Goal: Information Seeking & Learning: Learn about a topic

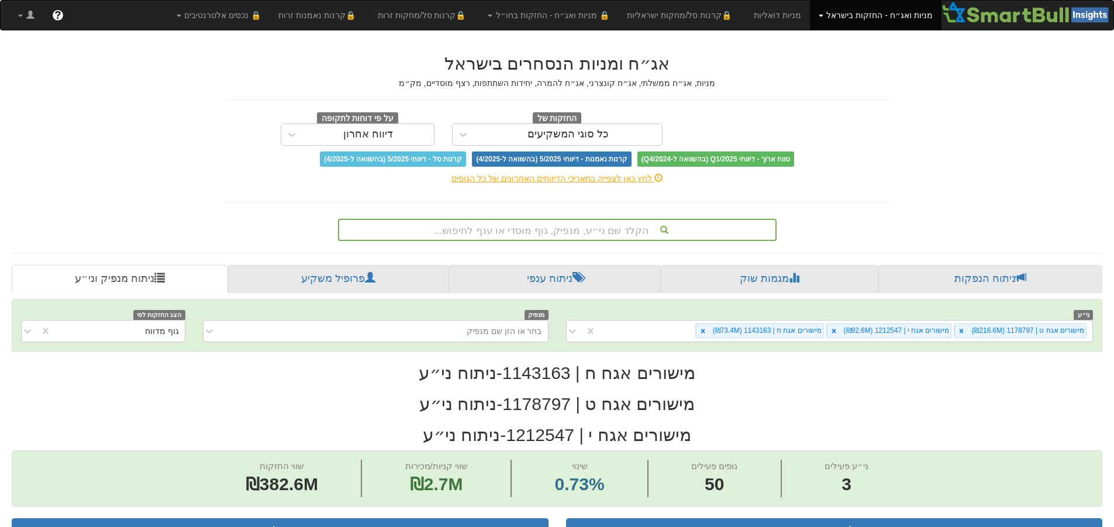
scroll to position [0, 2130]
click at [596, 236] on div "הקלד שם ני״ע, מנפיק, גוף מוסדי או ענף לחיפוש..." at bounding box center [557, 230] width 438 height 22
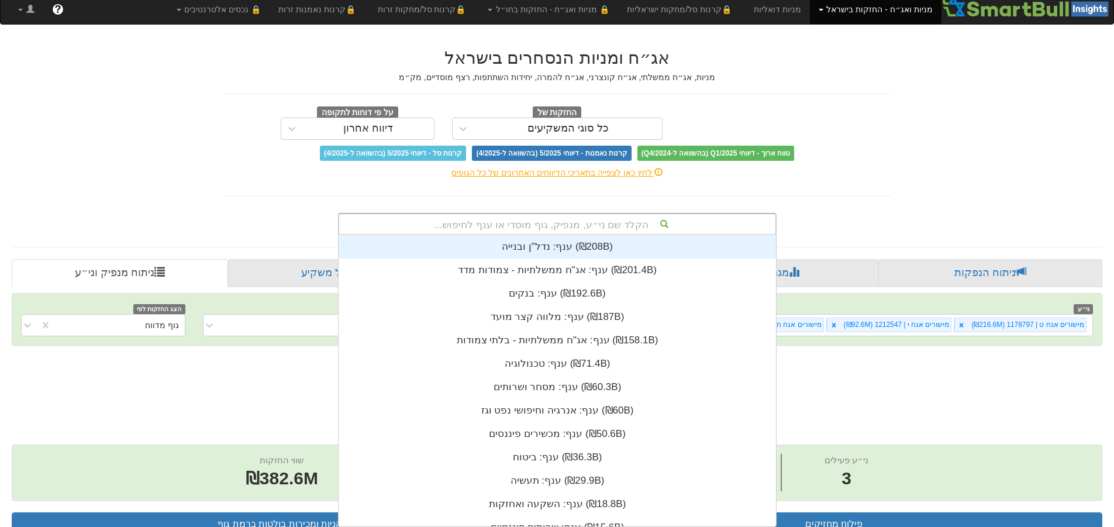
scroll to position [291, 0]
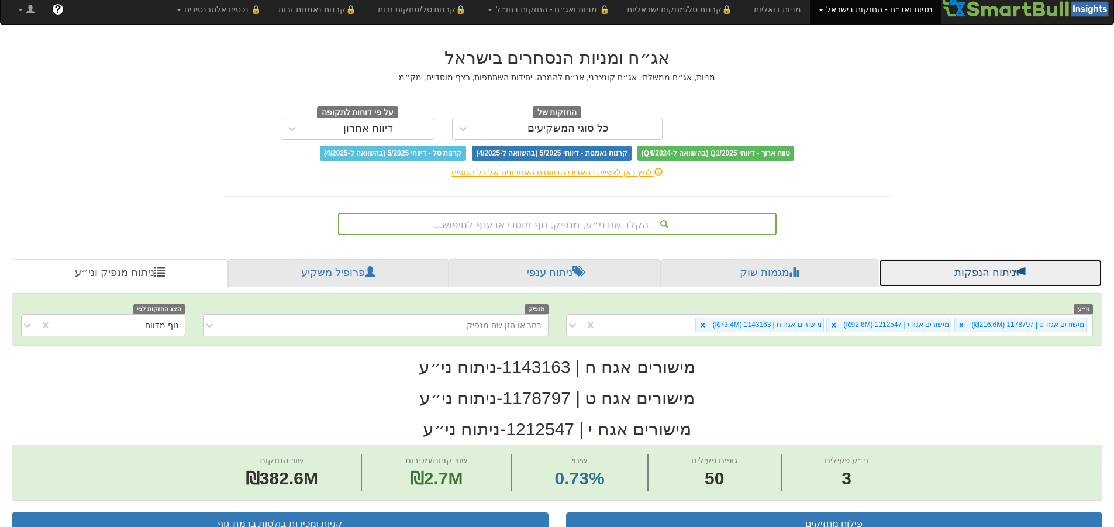
click at [893, 272] on link "ניתוח הנפקות" at bounding box center [990, 273] width 224 height 28
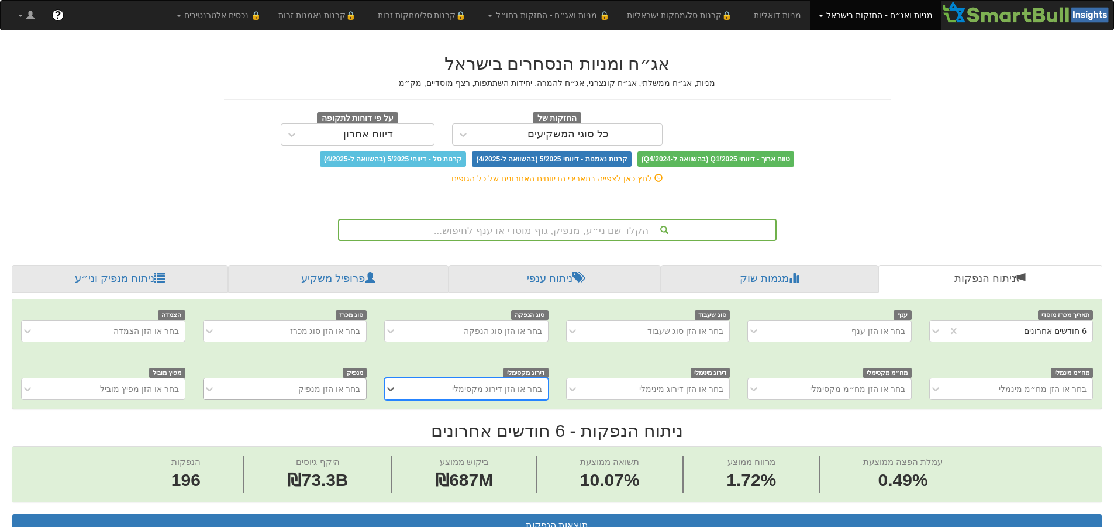
click at [350, 388] on div "בחר או הזן מנפיק" at bounding box center [285, 389] width 164 height 22
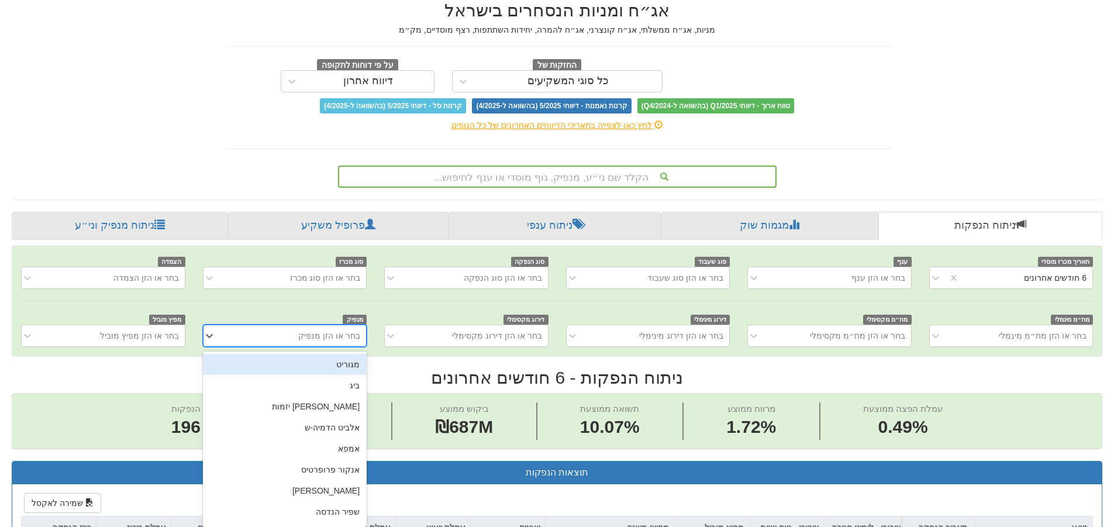
scroll to position [58, 0]
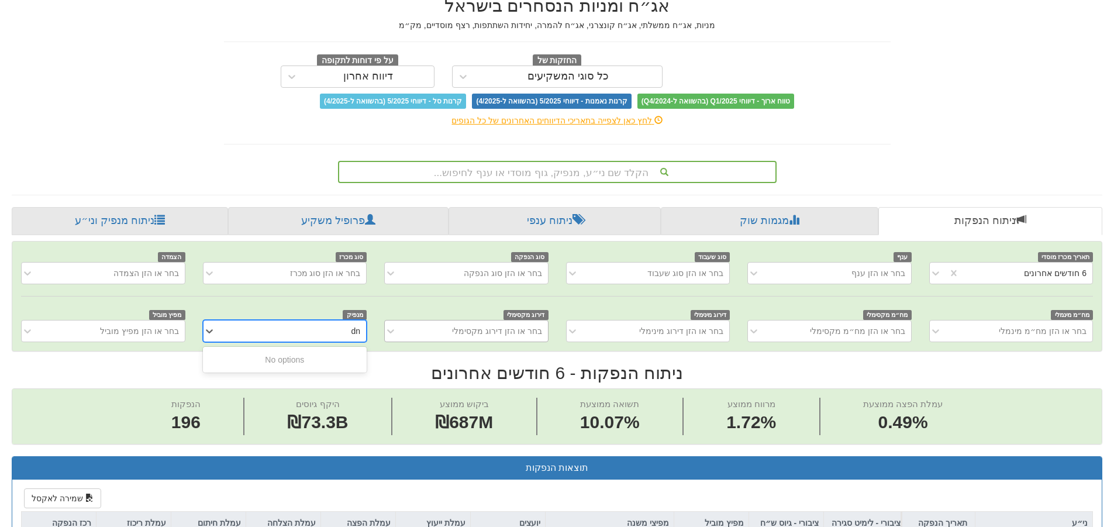
type input "d"
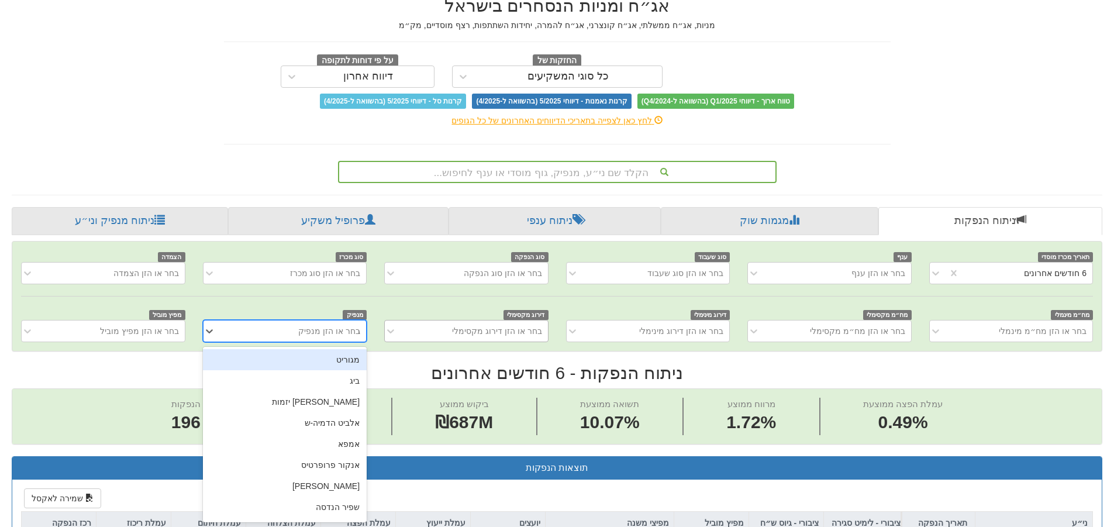
type input "גמלא"
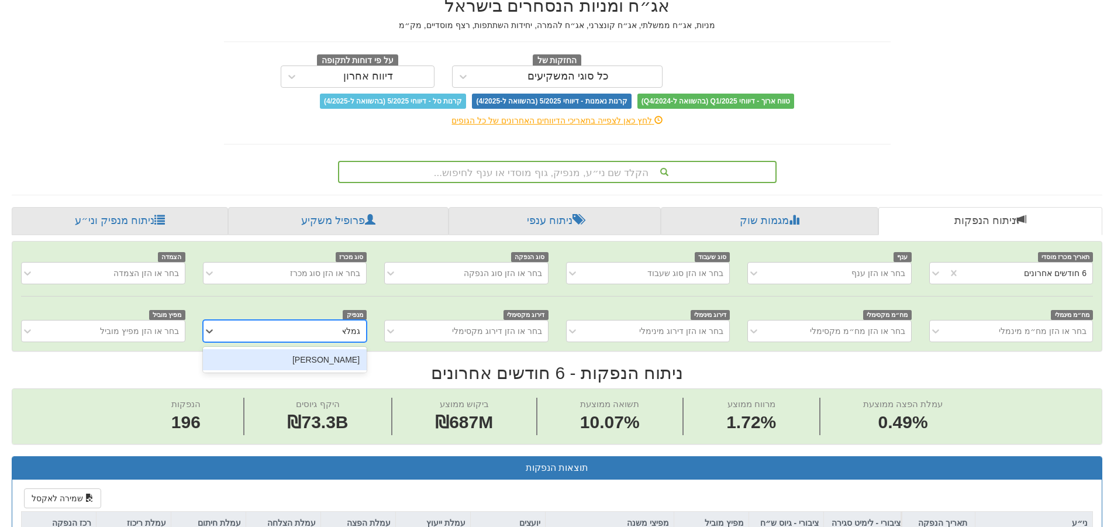
click at [341, 355] on div "[PERSON_NAME]" at bounding box center [285, 359] width 164 height 21
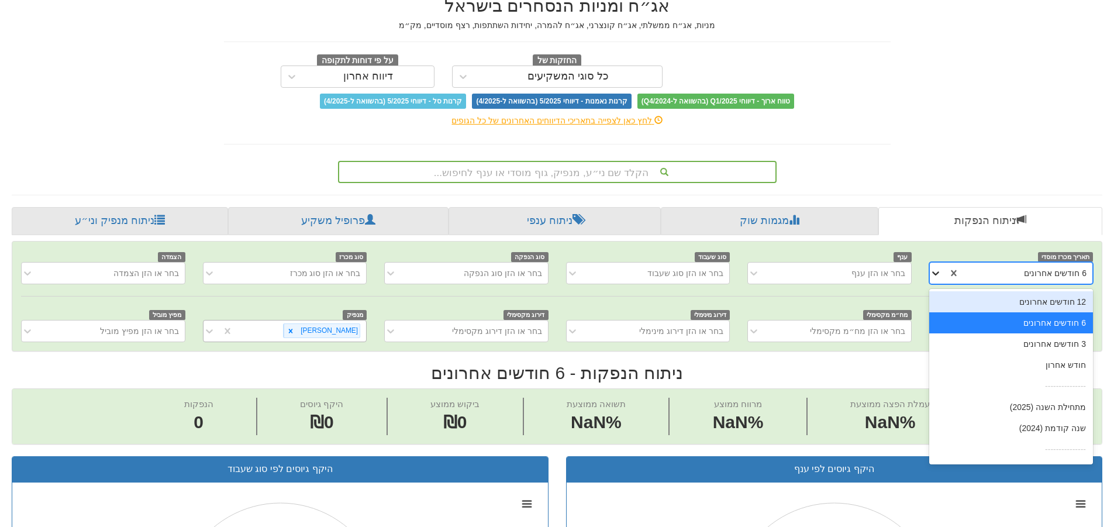
click at [937, 274] on icon at bounding box center [936, 273] width 12 height 12
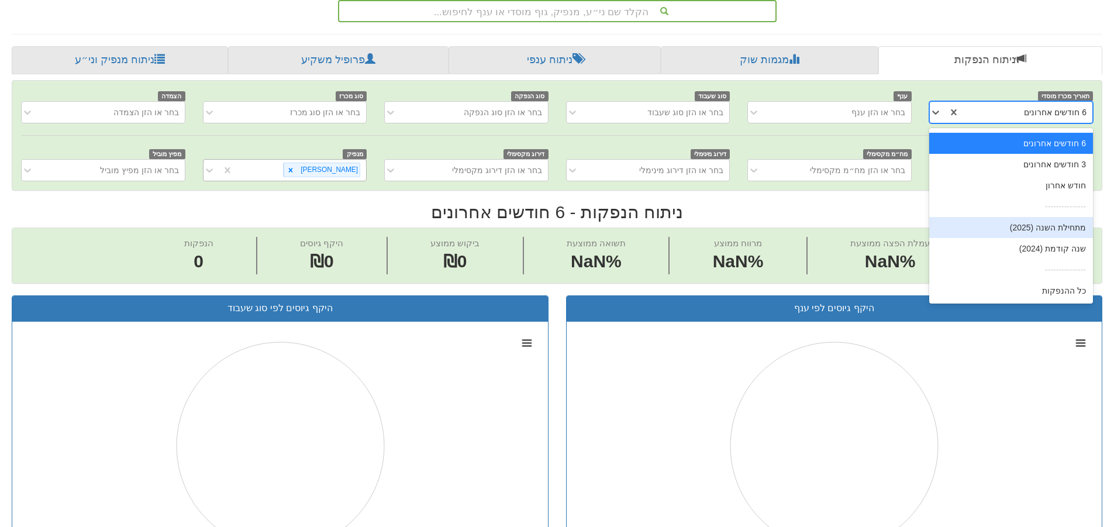
scroll to position [19, 0]
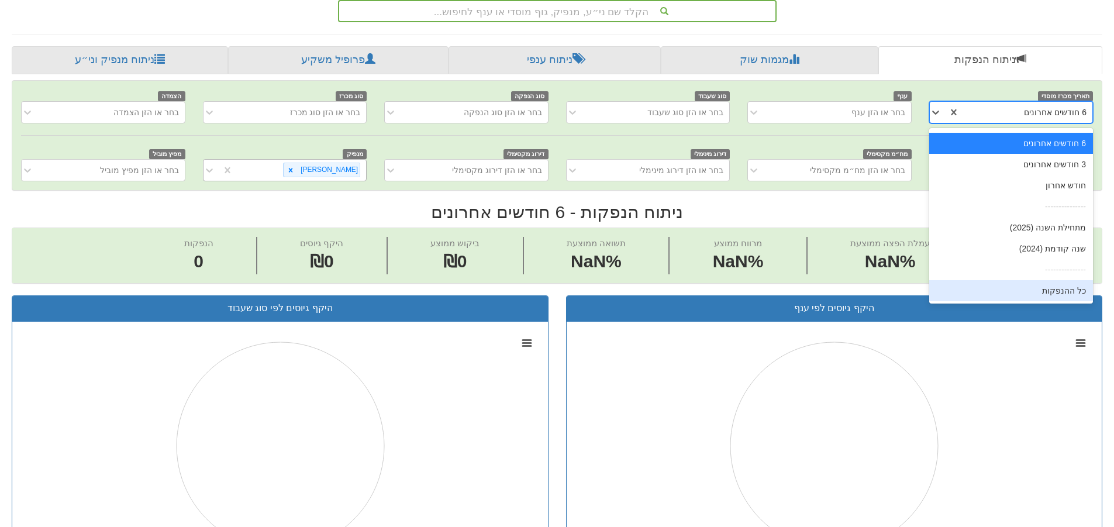
click at [1064, 288] on div "כל ההנפקות" at bounding box center [1011, 290] width 164 height 21
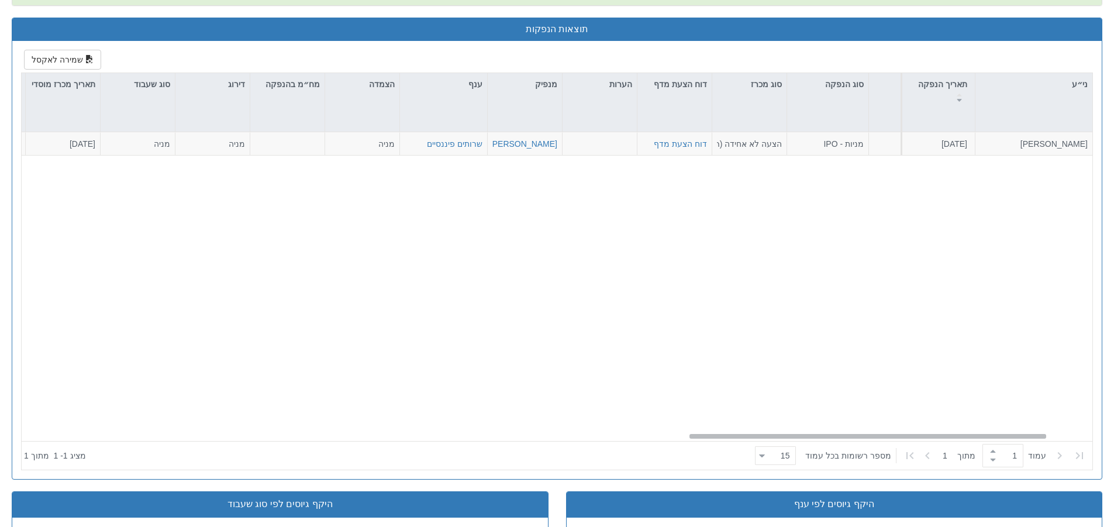
scroll to position [0, 2007]
drag, startPoint x: 837, startPoint y: 436, endPoint x: 796, endPoint y: 382, distance: 67.1
click at [796, 382] on div "[PERSON_NAME] [DATE] 1175868 מניות - IPO הצעה לא אחידה (רק מוסדי) - מחיר דוח הצ…" at bounding box center [557, 286] width 1070 height 309
